Goal: Navigation & Orientation: Find specific page/section

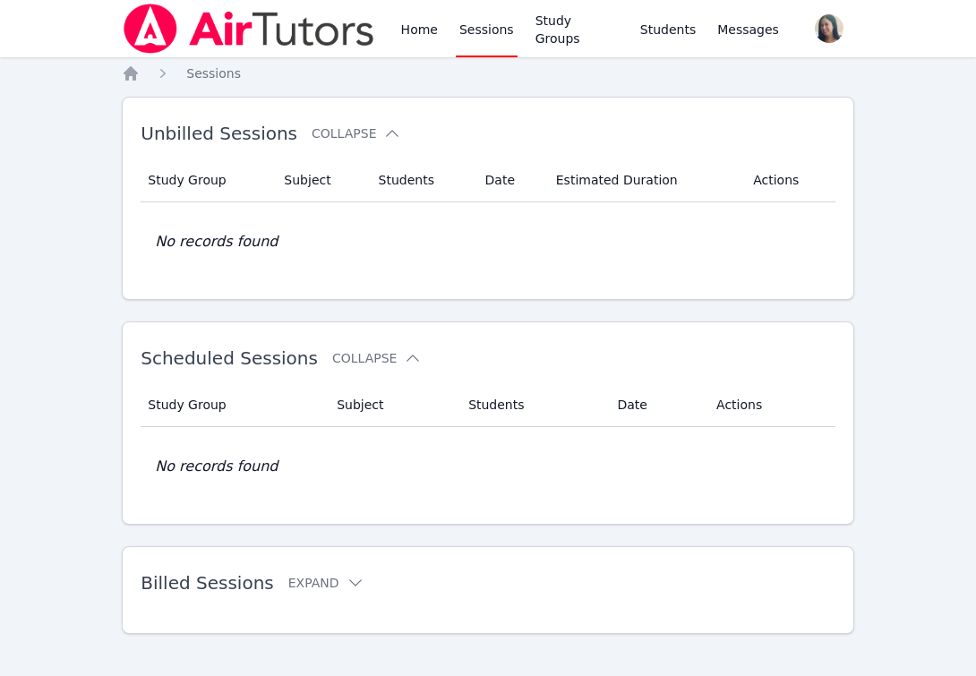
click at [466, 24] on link "Sessions" at bounding box center [487, 28] width 62 height 57
click at [406, 23] on link "Home" at bounding box center [419, 28] width 44 height 57
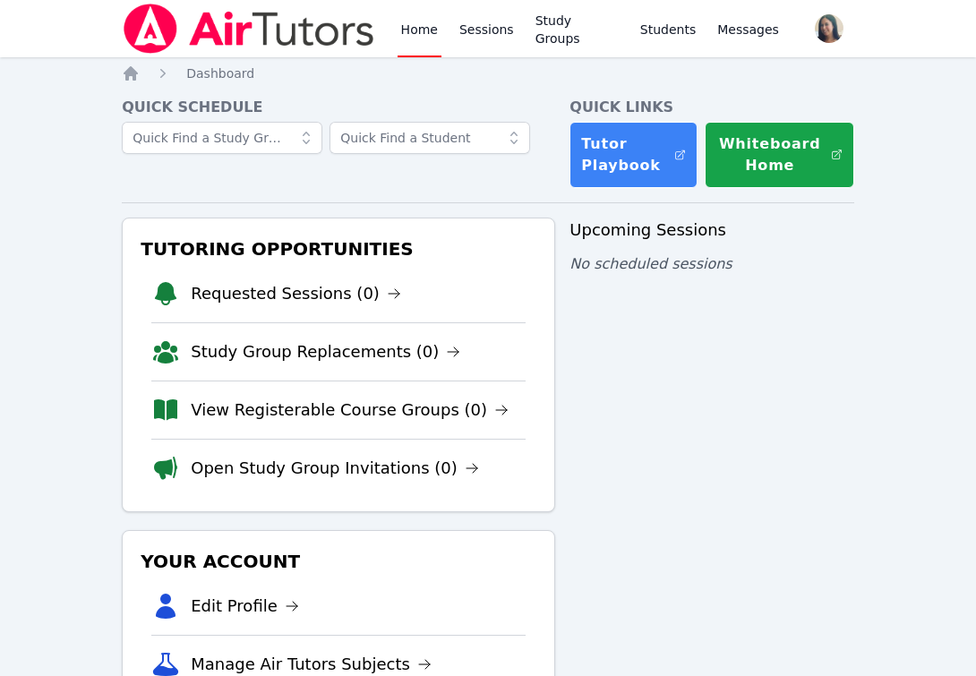
click at [763, 360] on div "Upcoming Sessions No scheduled sessions" at bounding box center [711, 521] width 284 height 607
